Goal: Find specific page/section

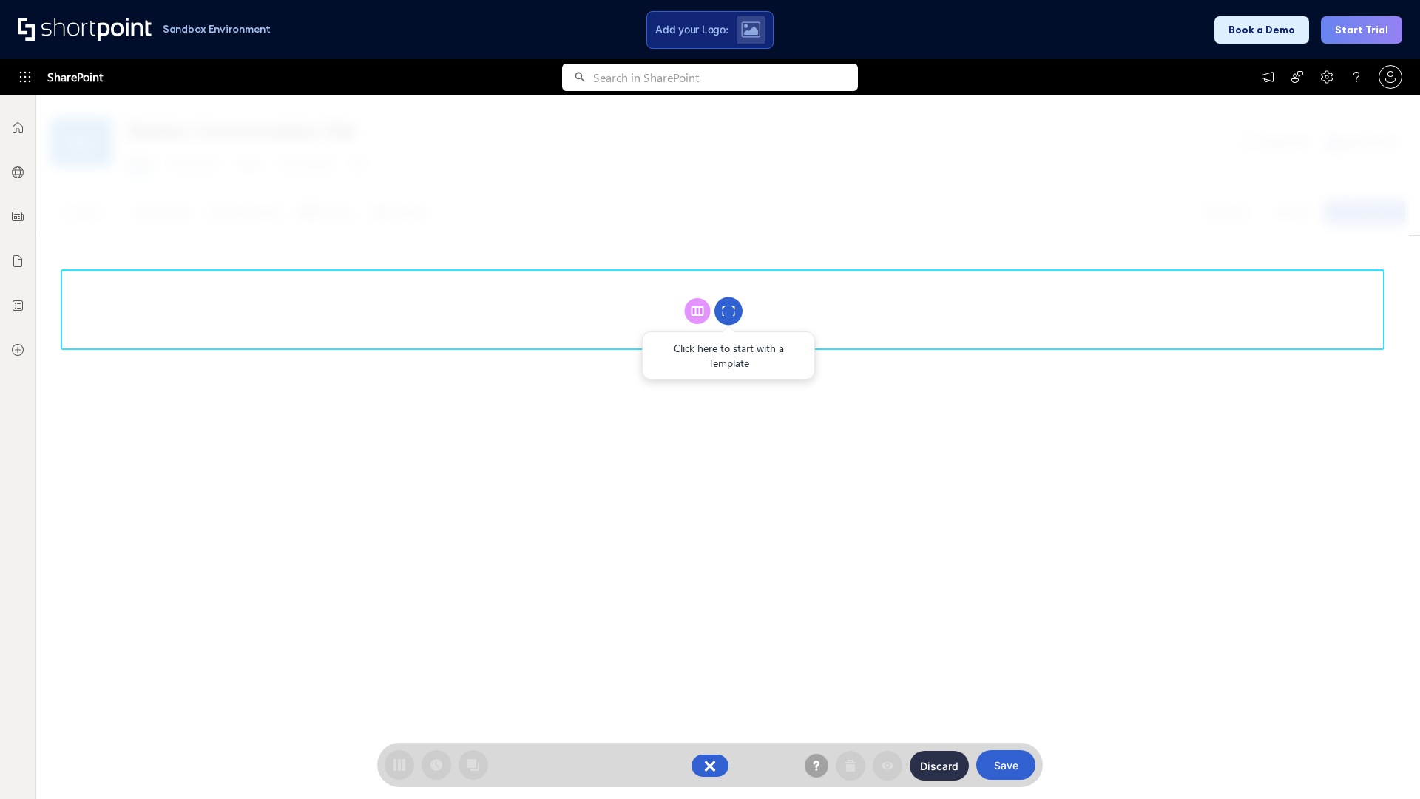
click at [729, 311] on circle at bounding box center [729, 311] width 28 height 28
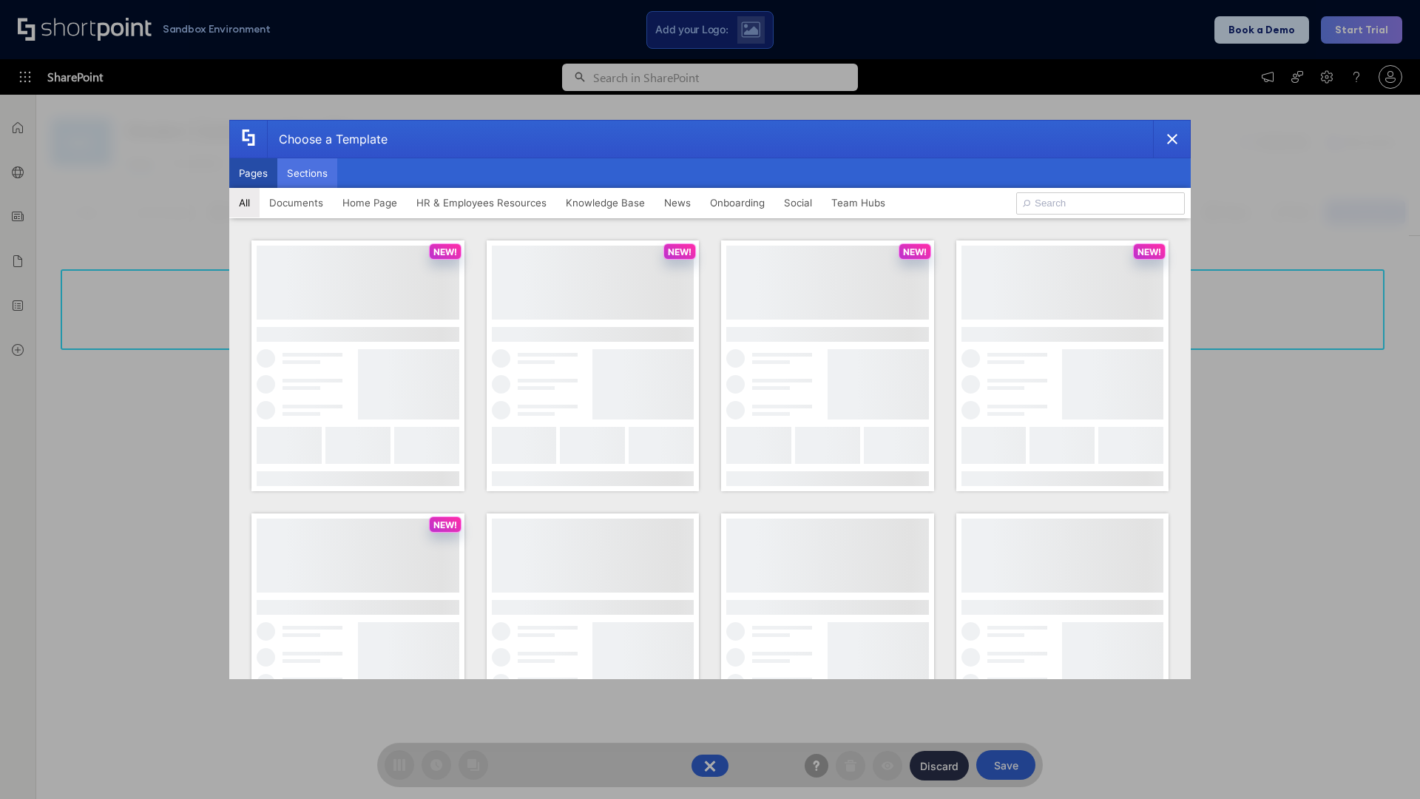
click at [307, 173] on button "Sections" at bounding box center [307, 173] width 60 height 30
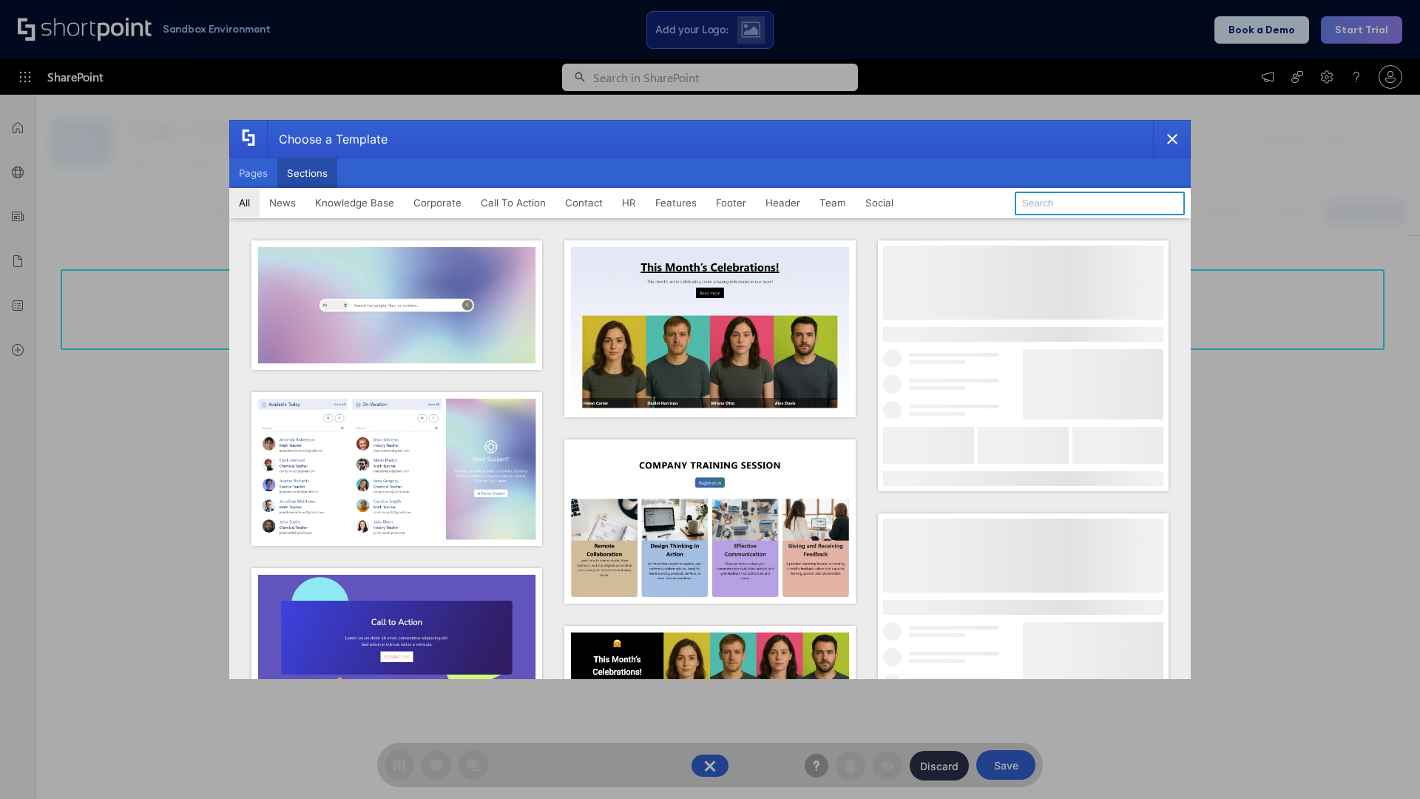
type input "Footer 1"
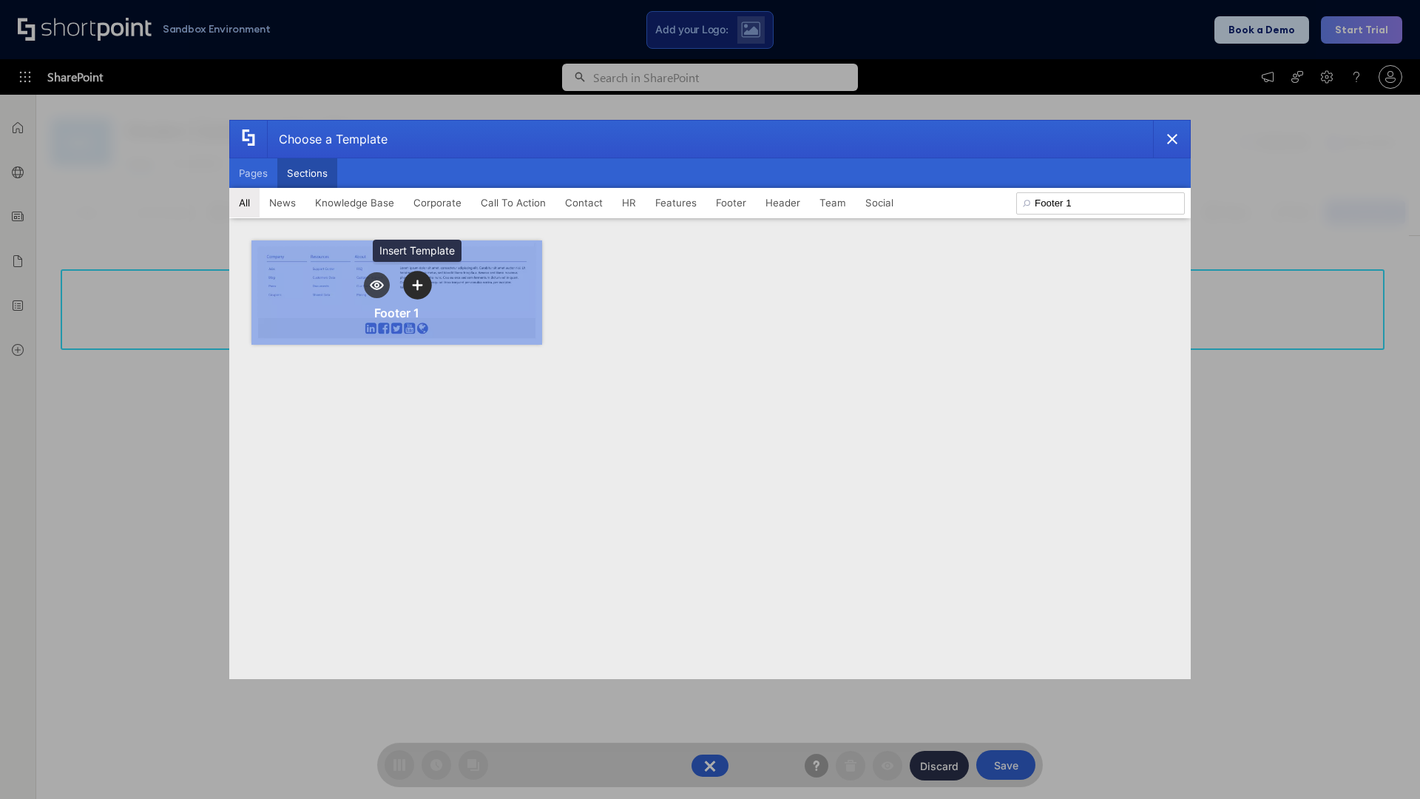
click at [417, 285] on icon "template selector" at bounding box center [417, 285] width 10 height 10
